Goal: Book appointment/travel/reservation

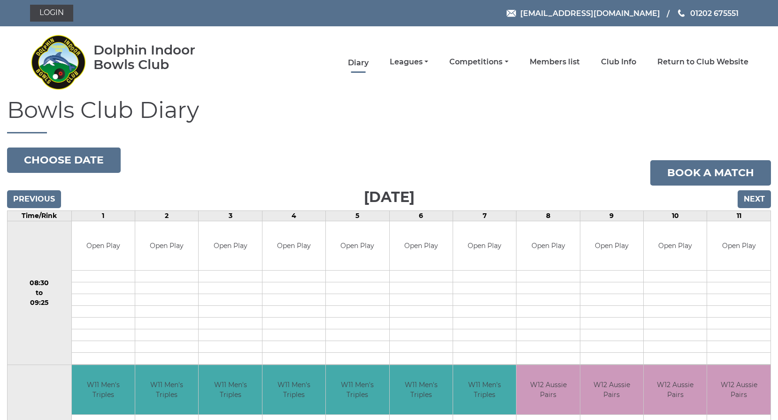
click at [360, 60] on link "Diary" at bounding box center [358, 63] width 21 height 10
click at [105, 162] on button "Choose date" at bounding box center [64, 159] width 114 height 25
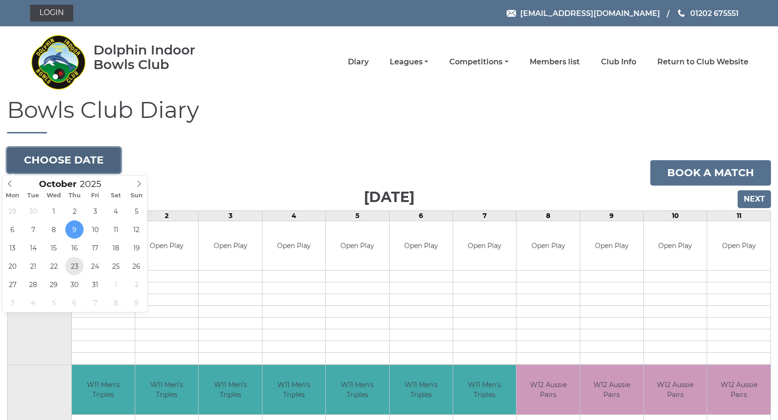
type input "[DATE]"
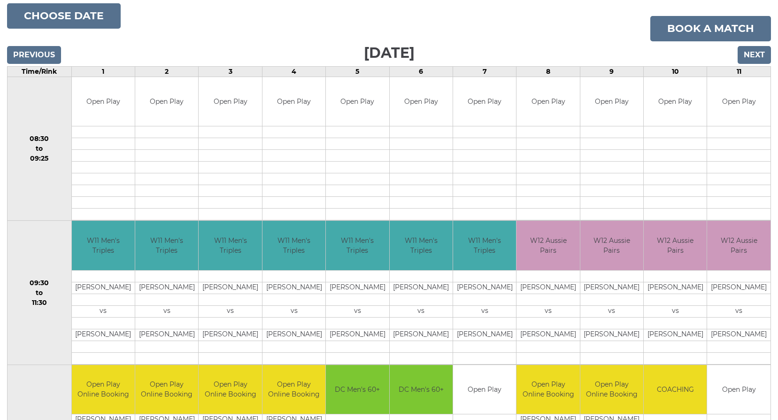
scroll to position [141, 0]
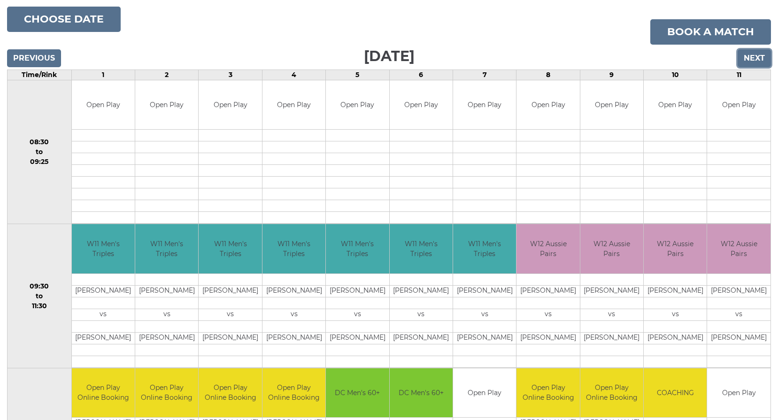
click at [765, 59] on input "Next" at bounding box center [753, 58] width 33 height 18
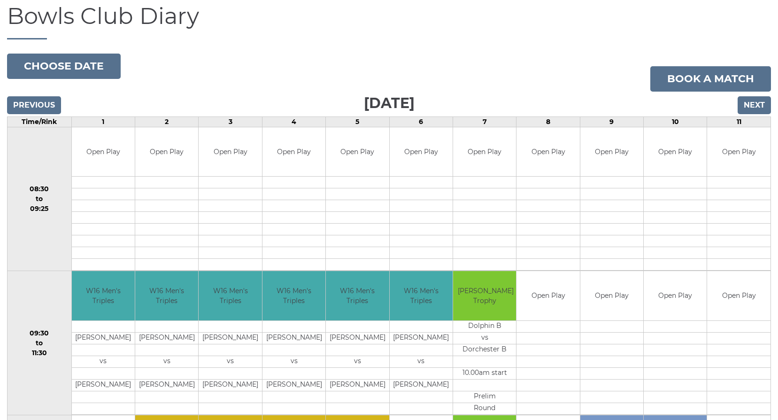
scroll to position [141, 0]
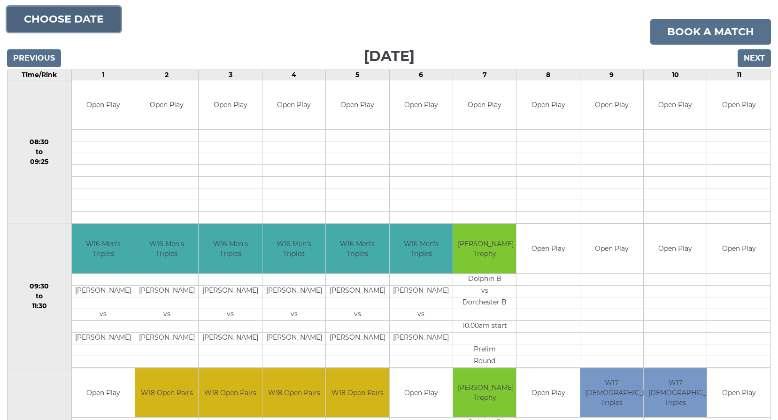
click at [60, 13] on button "Choose date" at bounding box center [64, 19] width 114 height 25
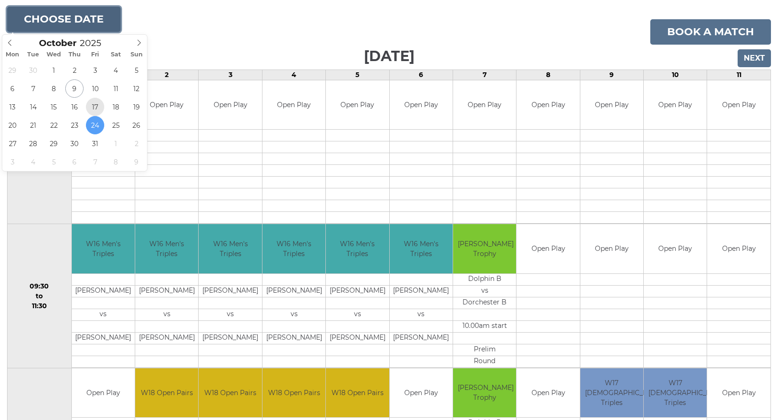
type input "2025-10-17"
